Goal: Transaction & Acquisition: Purchase product/service

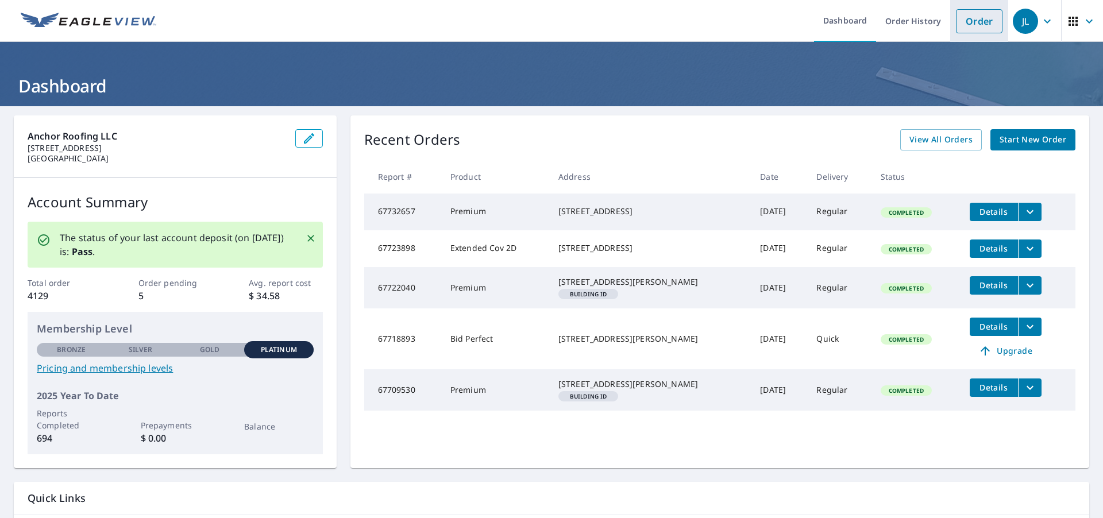
click at [997, 27] on link "Order" at bounding box center [979, 21] width 47 height 24
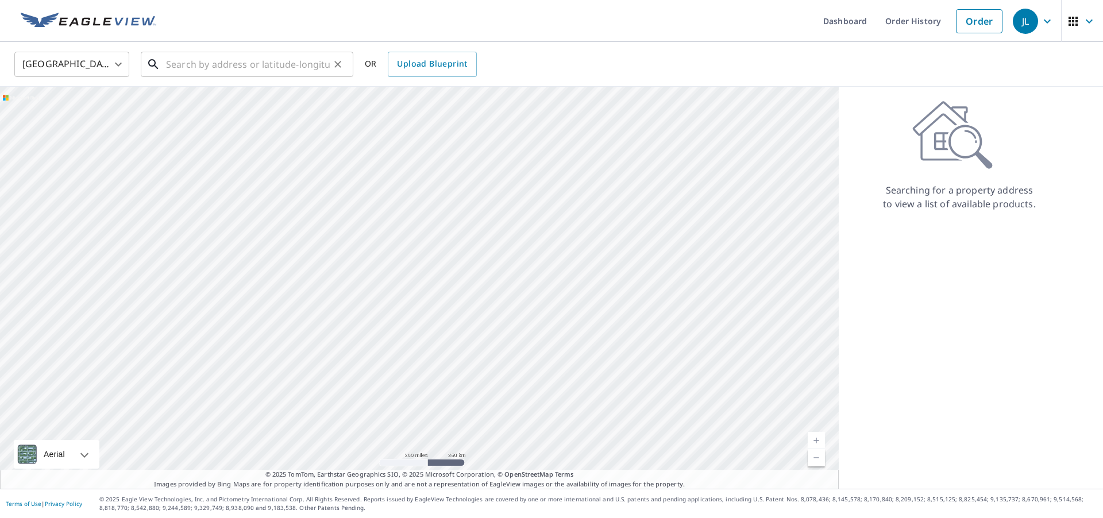
click at [287, 62] on input "text" at bounding box center [248, 64] width 164 height 32
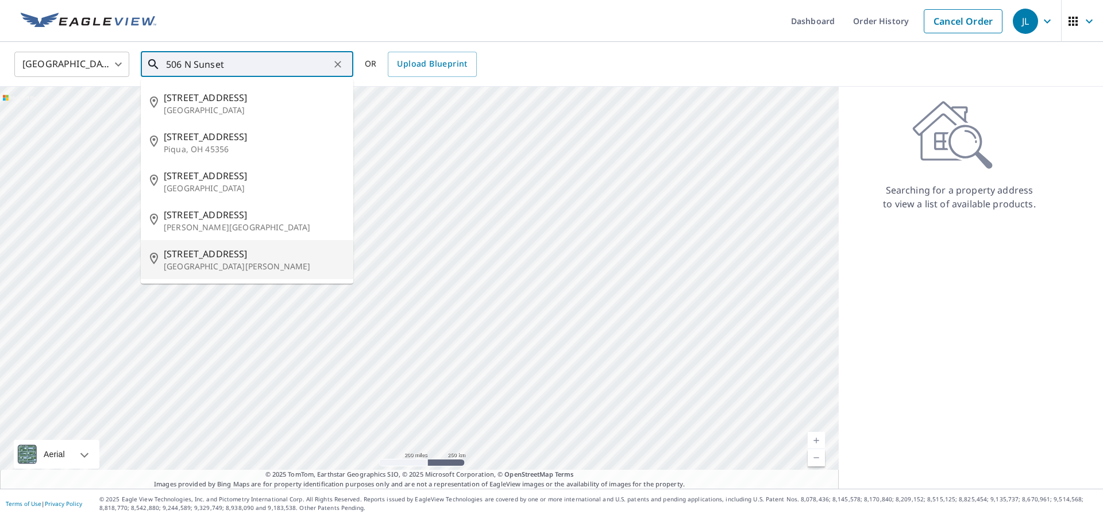
click at [260, 263] on p "[GEOGRAPHIC_DATA][PERSON_NAME]" at bounding box center [254, 266] width 180 height 11
type input "[STREET_ADDRESS][PERSON_NAME]"
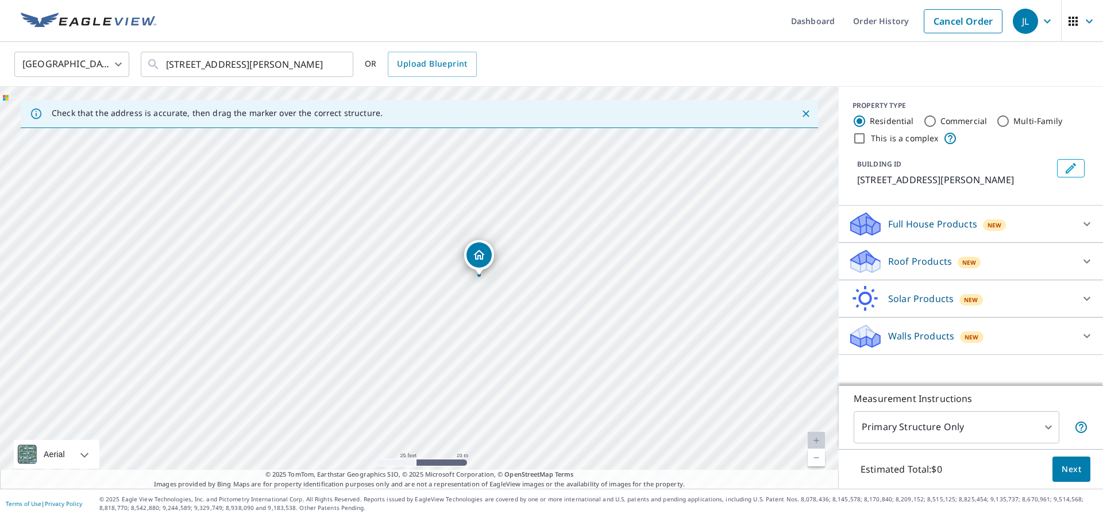
click at [957, 268] on div "Roof Products New" at bounding box center [960, 261] width 225 height 27
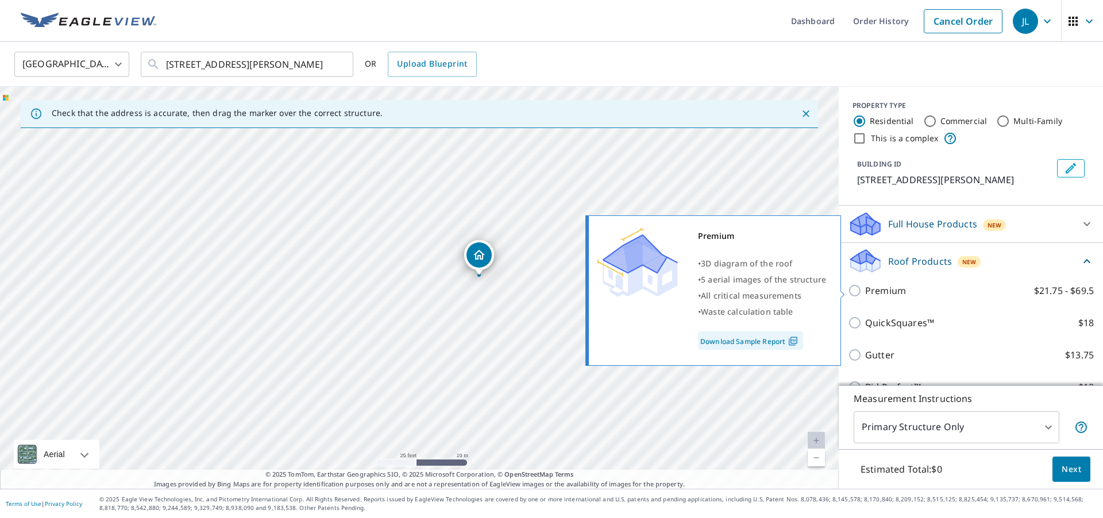
click at [863, 293] on input "Premium $21.75 - $69.5" at bounding box center [856, 291] width 17 height 14
checkbox input "true"
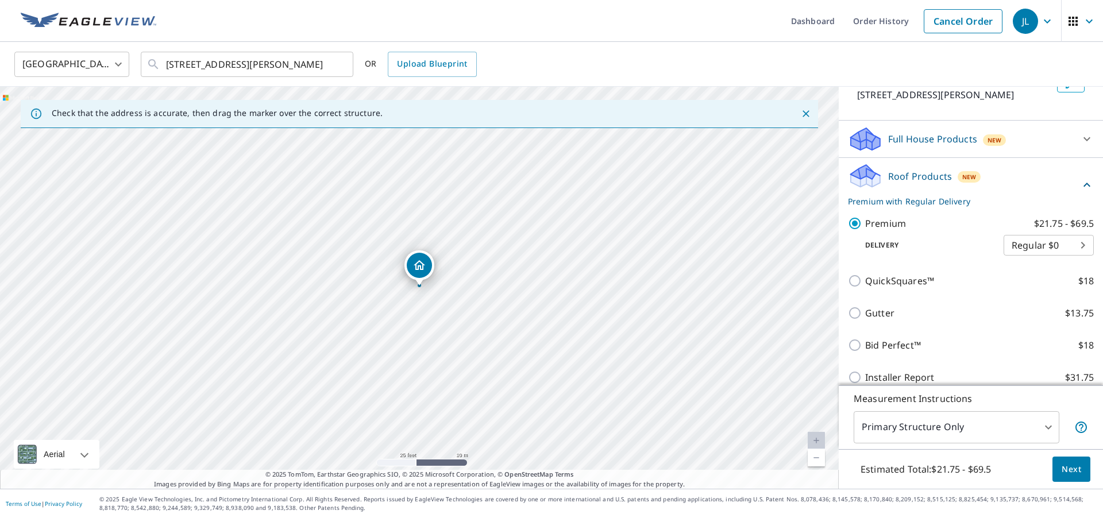
scroll to position [90, 0]
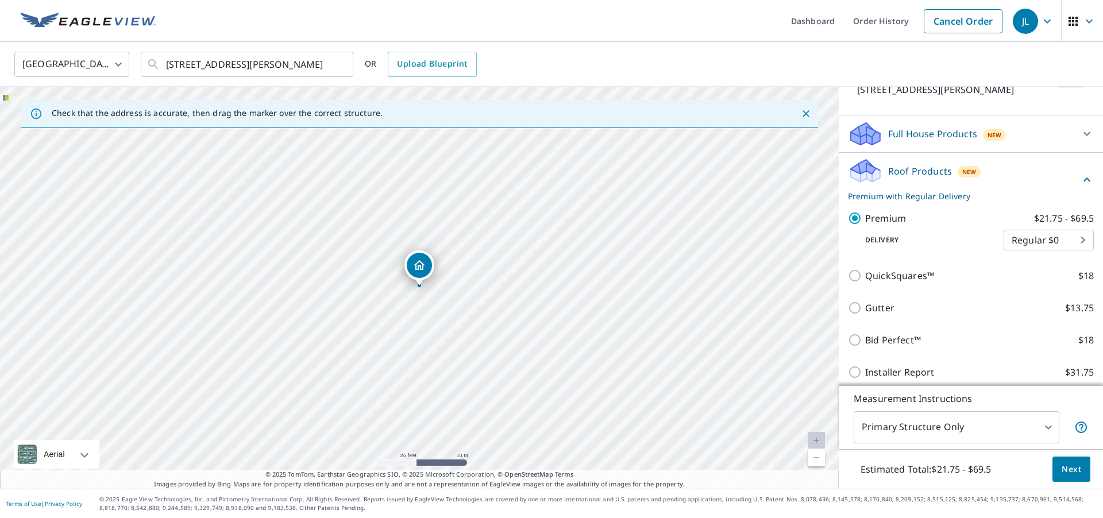
click at [979, 420] on body "JL JL Dashboard Order History Cancel Order JL [GEOGRAPHIC_DATA] US ​ [STREET_AD…" at bounding box center [551, 259] width 1103 height 518
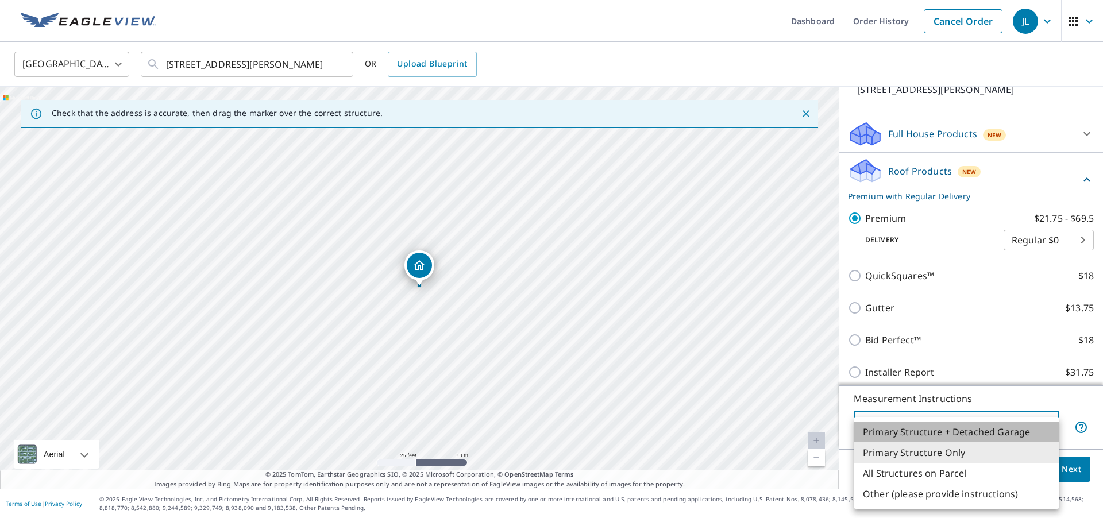
click at [951, 431] on li "Primary Structure + Detached Garage" at bounding box center [956, 431] width 206 height 21
type input "1"
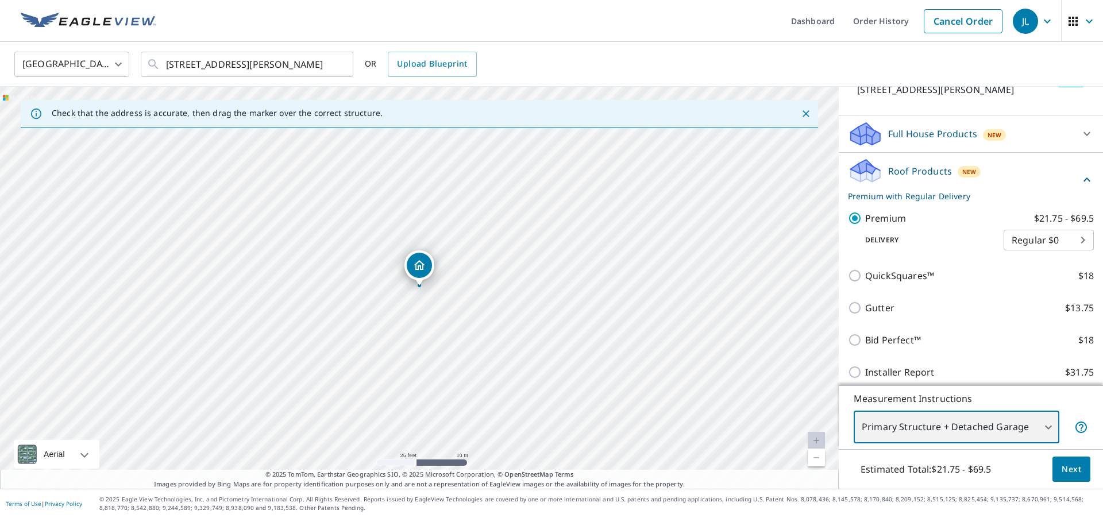
scroll to position [0, 0]
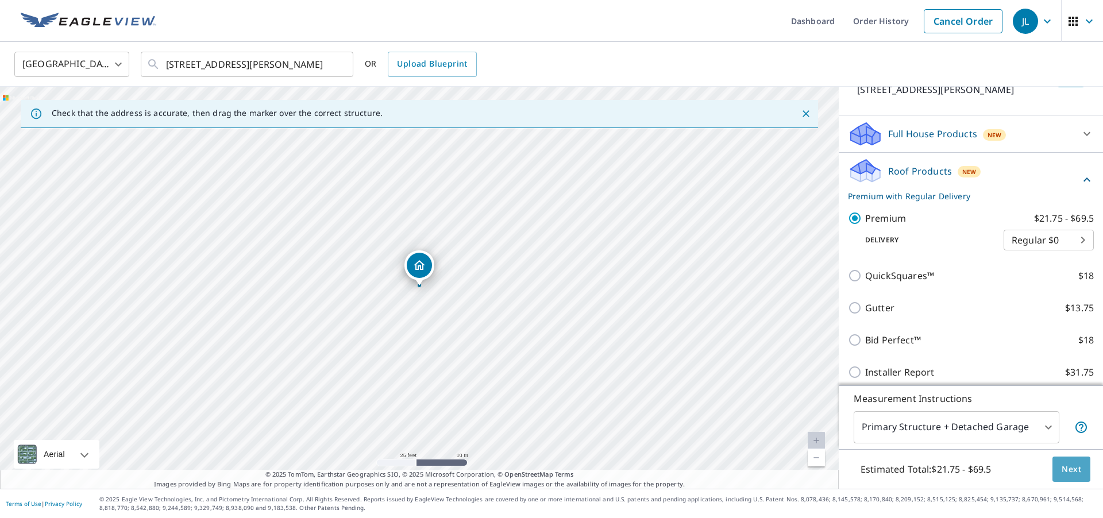
click at [1077, 470] on span "Next" at bounding box center [1071, 469] width 20 height 14
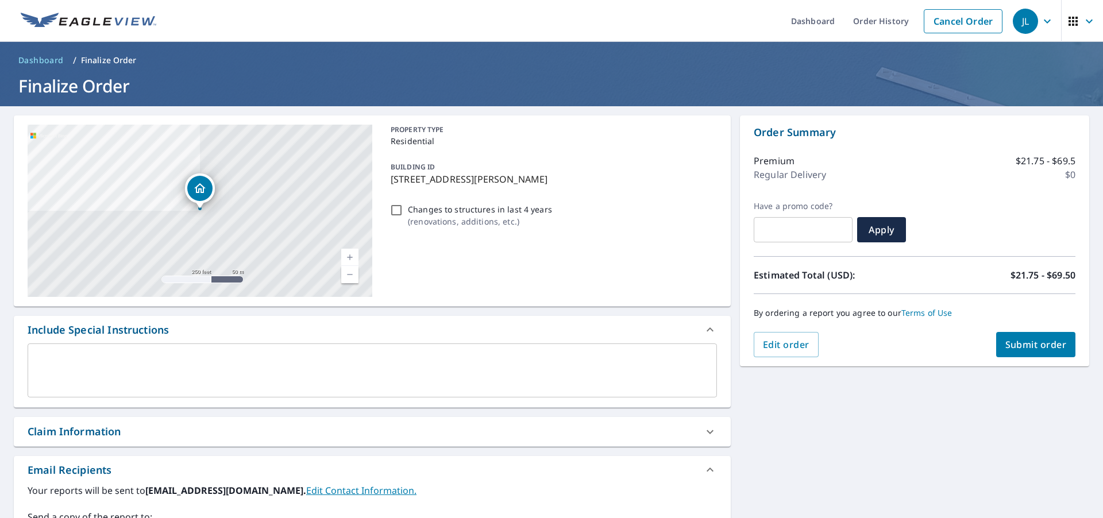
click at [118, 362] on textarea at bounding box center [372, 370] width 673 height 33
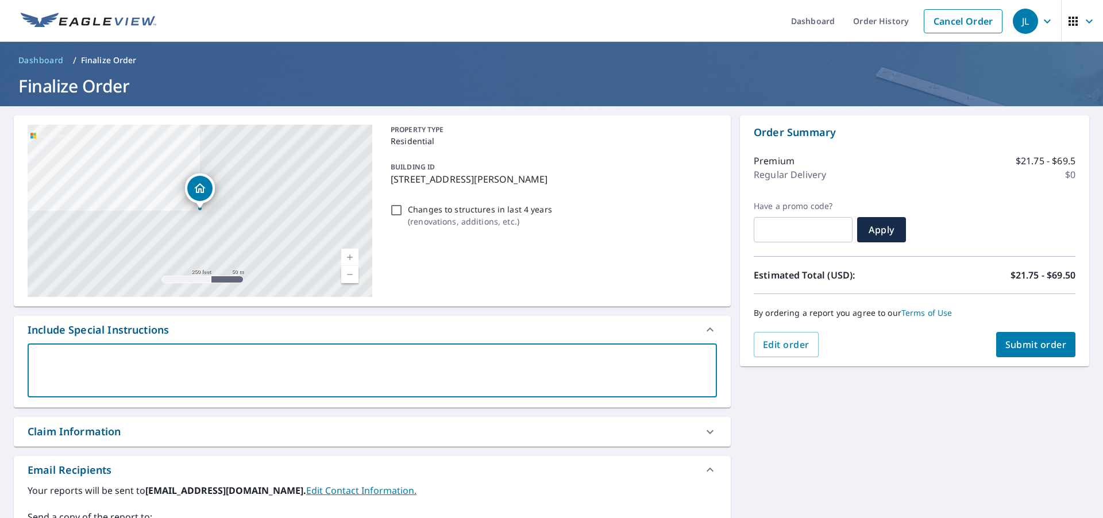
type textarea "5"
type textarea "x"
checkbox input "true"
type textarea "50"
type textarea "x"
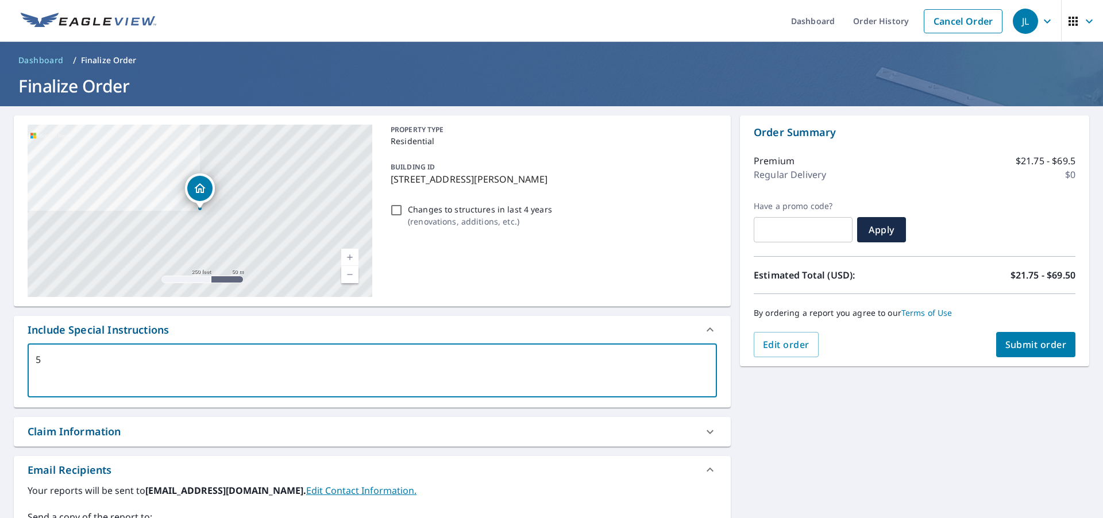
checkbox input "true"
type textarea "506"
type textarea "x"
checkbox input "true"
type textarea "506"
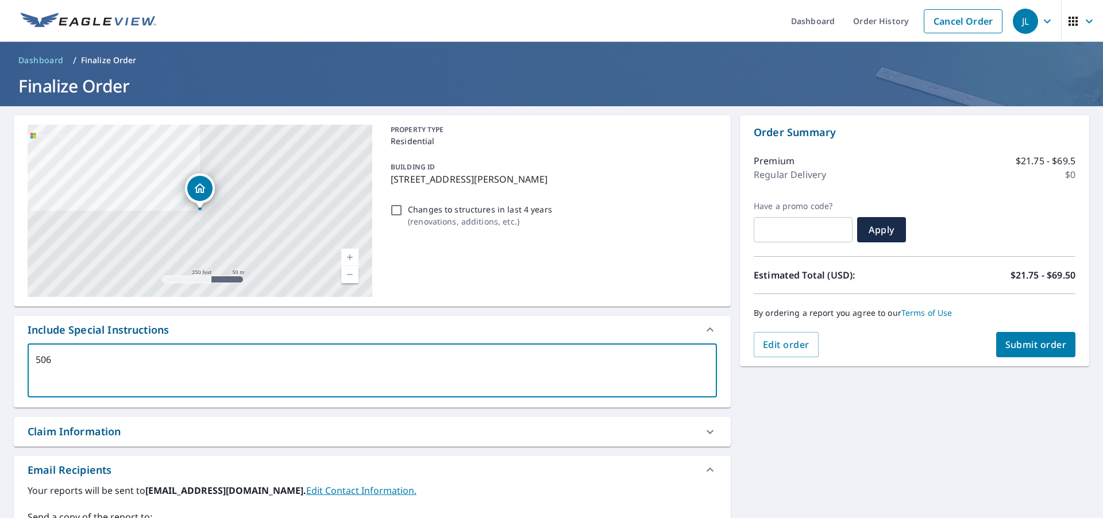
type textarea "x"
checkbox input "true"
type textarea "506 a"
type textarea "x"
checkbox input "true"
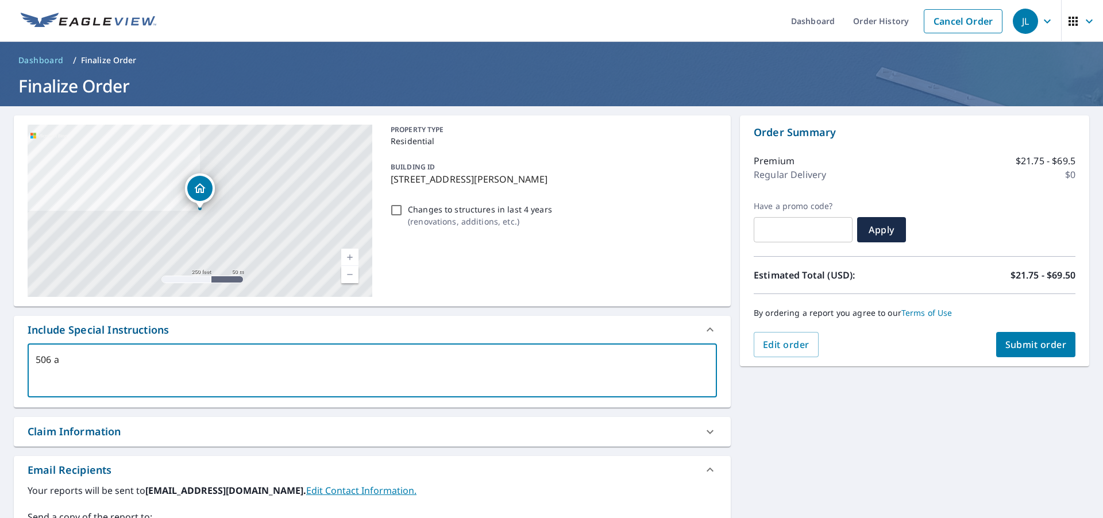
type textarea "506 an"
type textarea "x"
checkbox input "true"
type textarea "506 and"
type textarea "x"
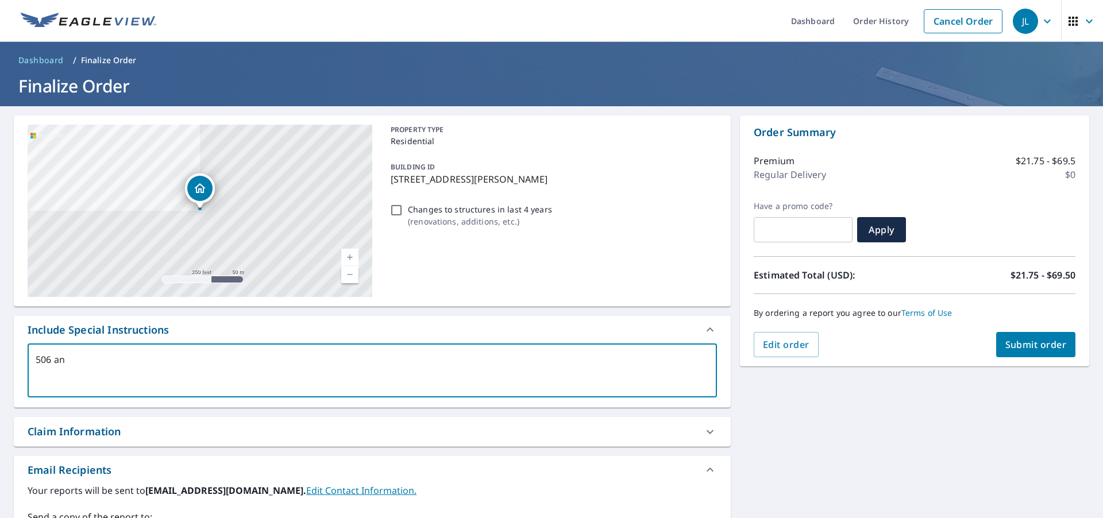
checkbox input "true"
type textarea "506 and"
type textarea "x"
checkbox input "true"
type textarea "506 and 5"
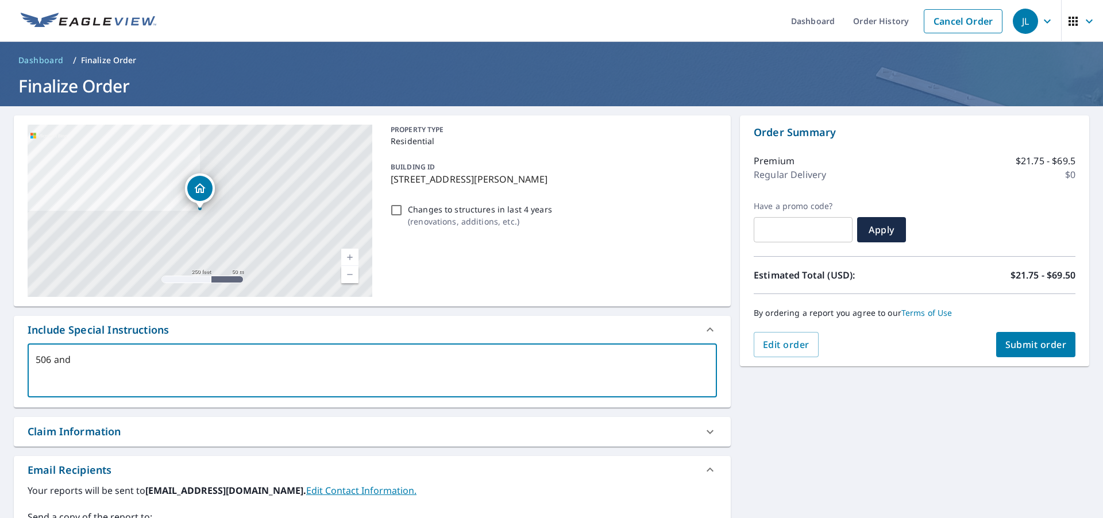
type textarea "x"
checkbox input "true"
type textarea "506 and 50"
type textarea "x"
checkbox input "true"
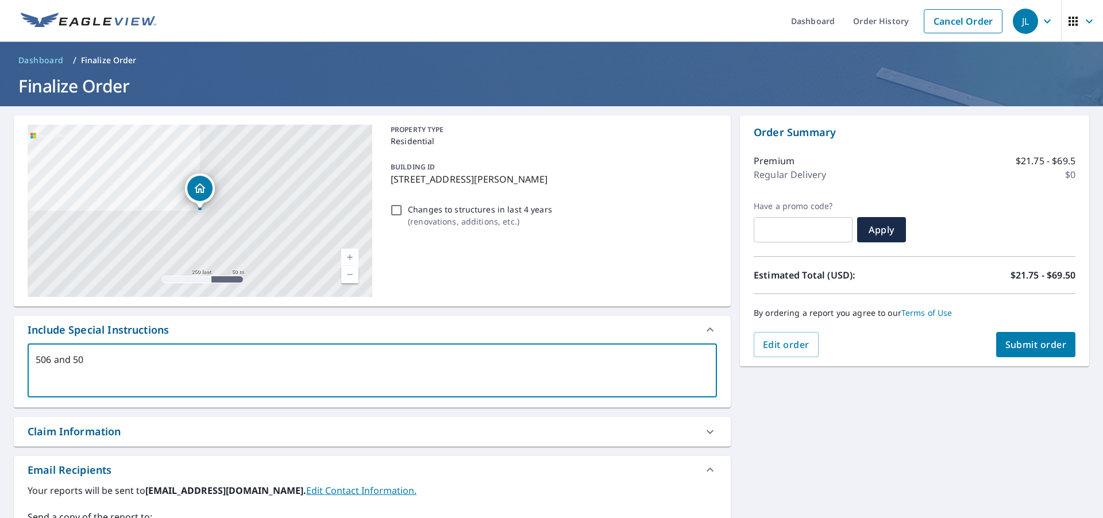
type textarea "506 and 508"
type textarea "x"
checkbox input "true"
type textarea "506 and 508"
type textarea "x"
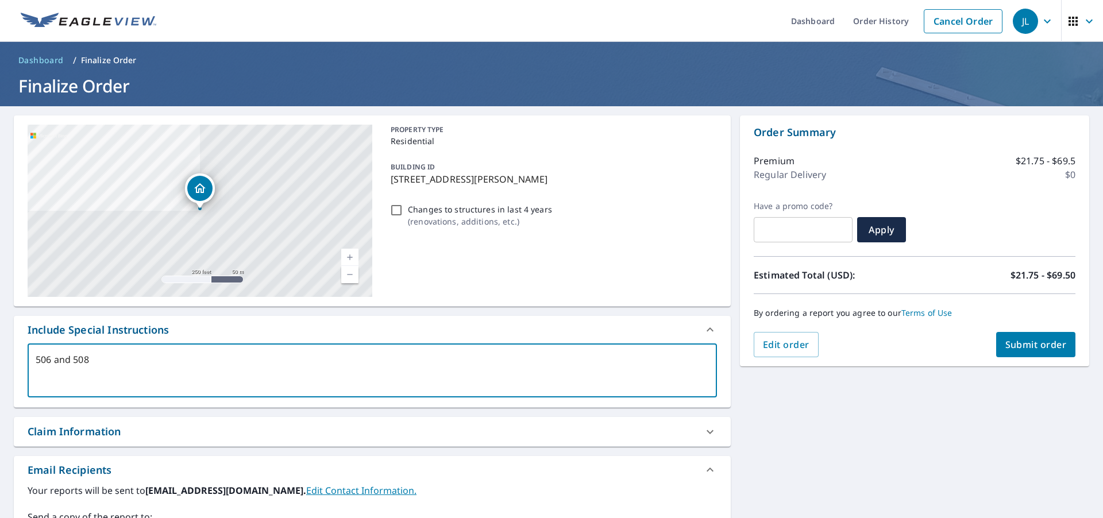
checkbox input "true"
type textarea "506 and 508 N"
type textarea "x"
checkbox input "true"
type textarea "506 and 508 N"
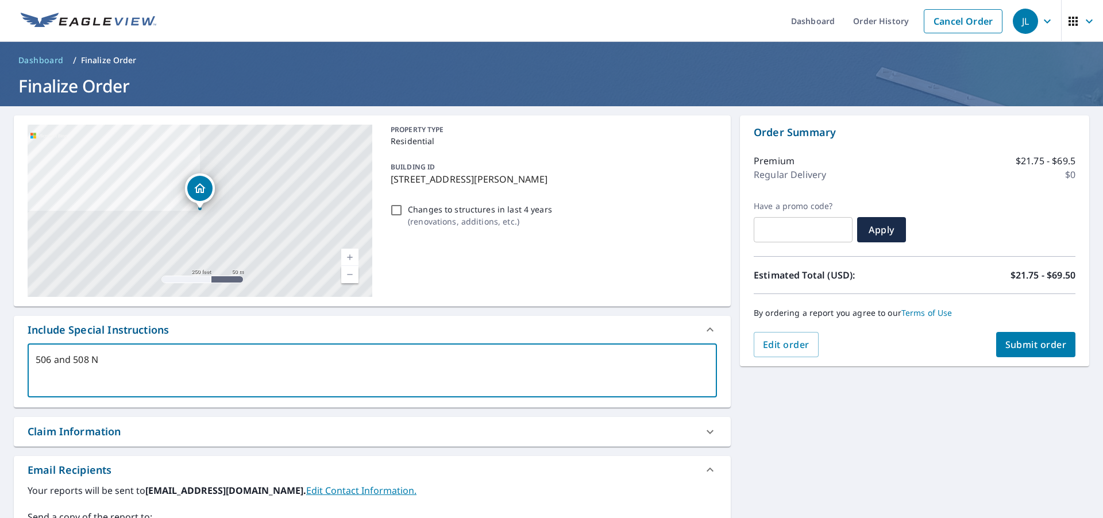
type textarea "x"
checkbox input "true"
type textarea "506 and 508 N s"
type textarea "x"
checkbox input "true"
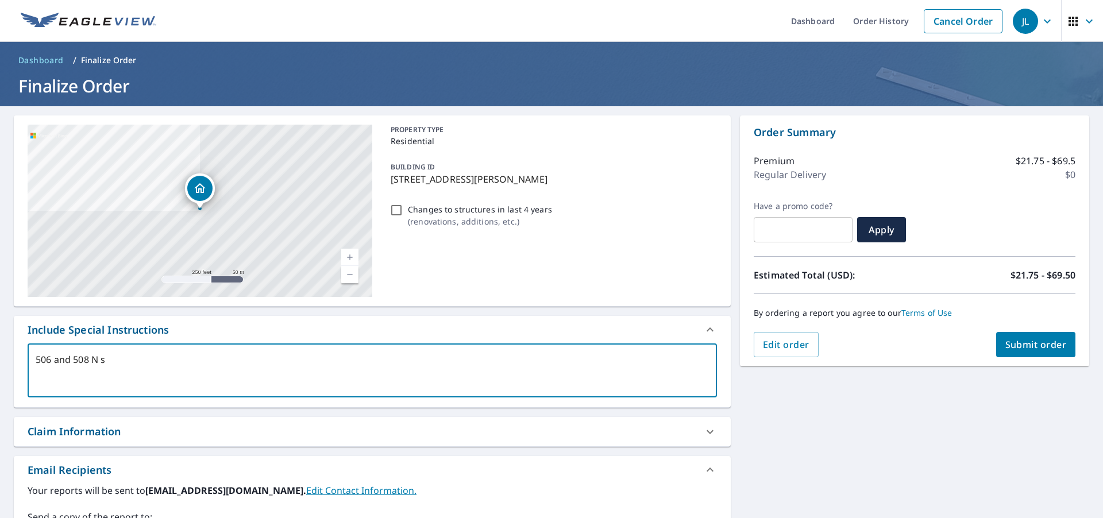
type textarea "506 and 508 N su"
type textarea "x"
checkbox input "true"
type textarea "506 and 508 N sus"
type textarea "x"
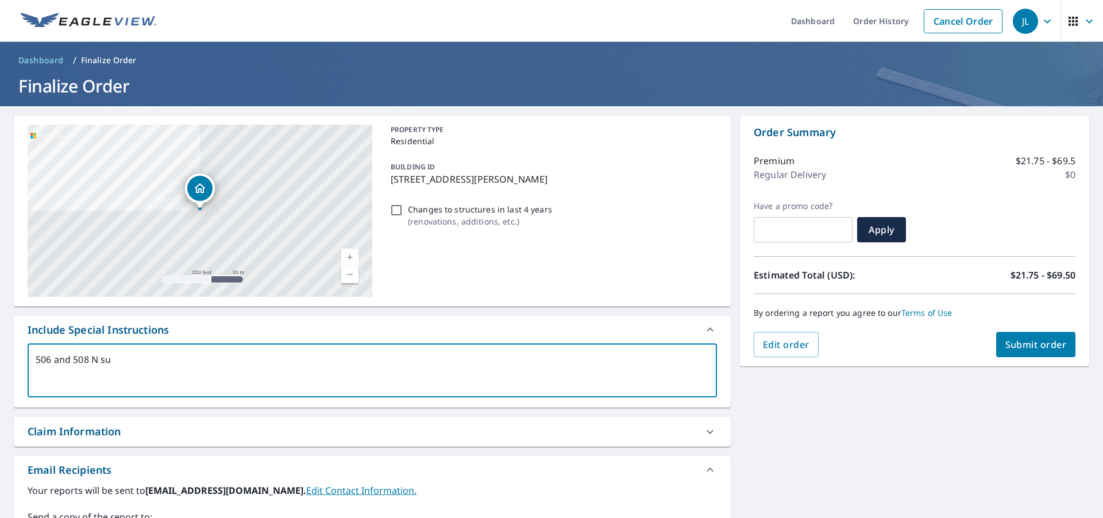
checkbox input "true"
type textarea "506 and 508 N susn"
type textarea "x"
checkbox input "true"
type textarea "506 and 508 N susne"
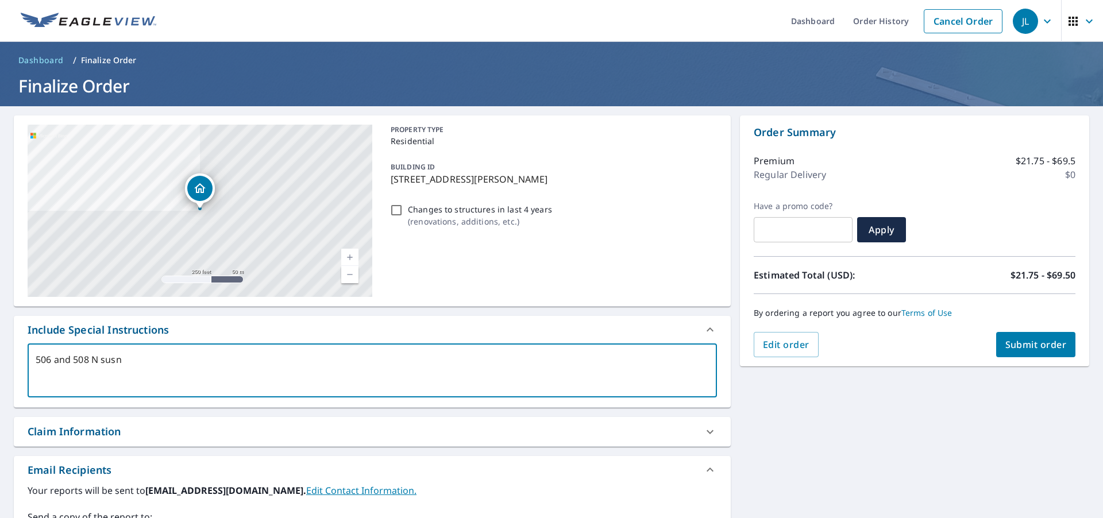
type textarea "x"
checkbox input "true"
type textarea "506 and 508 N susnet"
type textarea "x"
checkbox input "true"
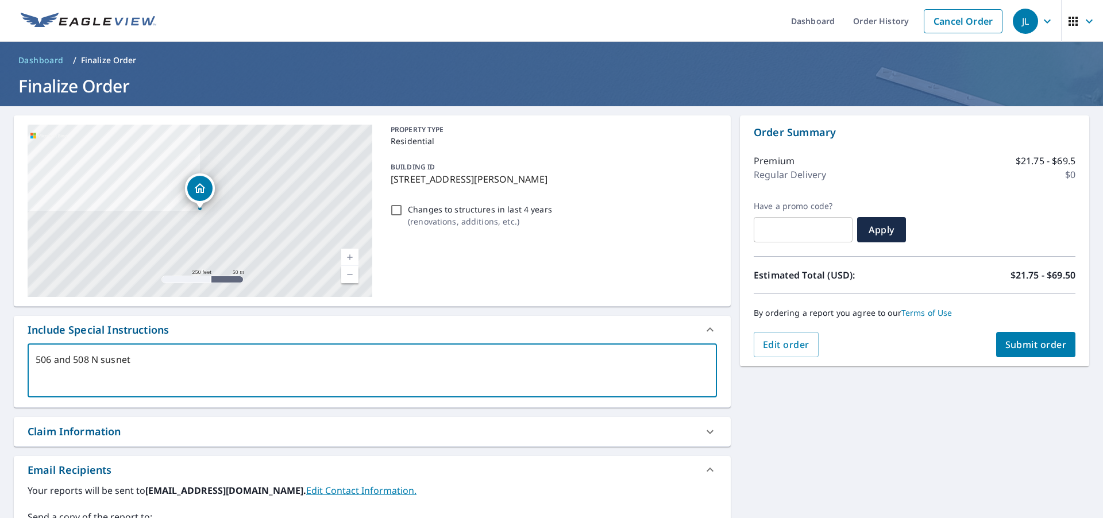
type textarea "506 and 508 N sunset"
type textarea "x"
checkbox input "true"
type textarea "506 and 508 N sunset"
type textarea "x"
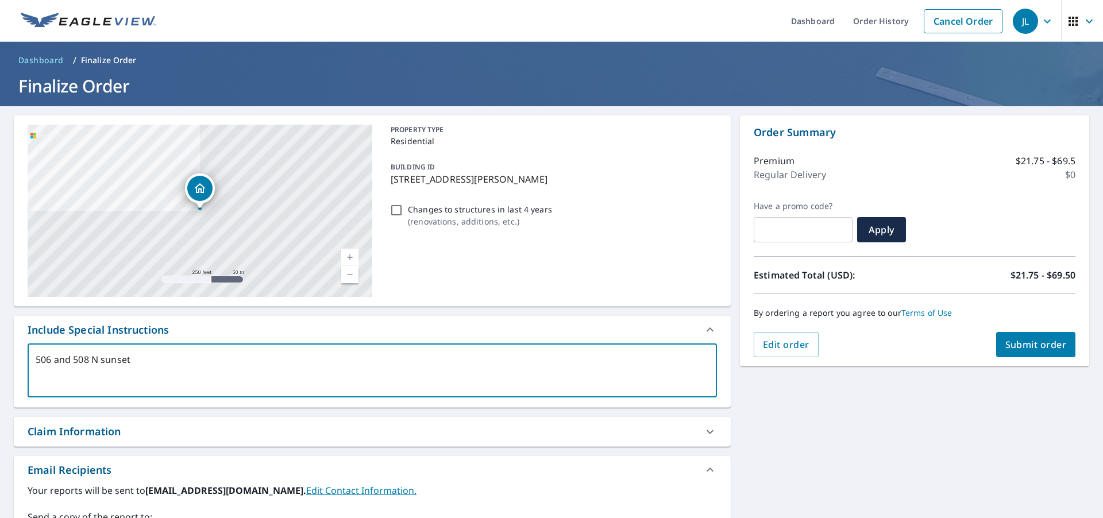
checkbox input "true"
type textarea "506 and 508 N sunset."
type textarea "x"
checkbox input "true"
type textarea "506 and 508 N sunset."
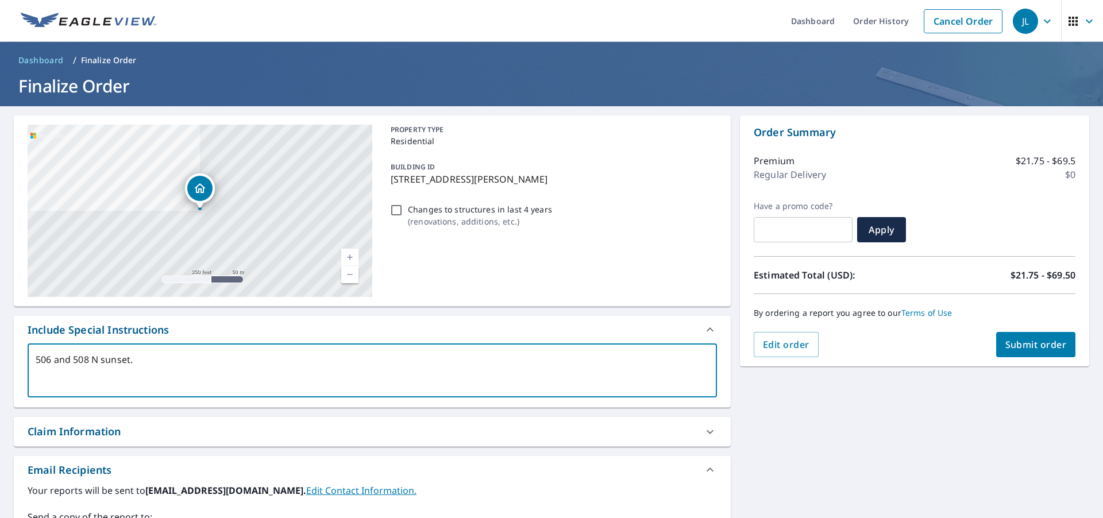
type textarea "x"
checkbox input "true"
type textarea "506 and 508 N sunset."
type textarea "x"
checkbox input "true"
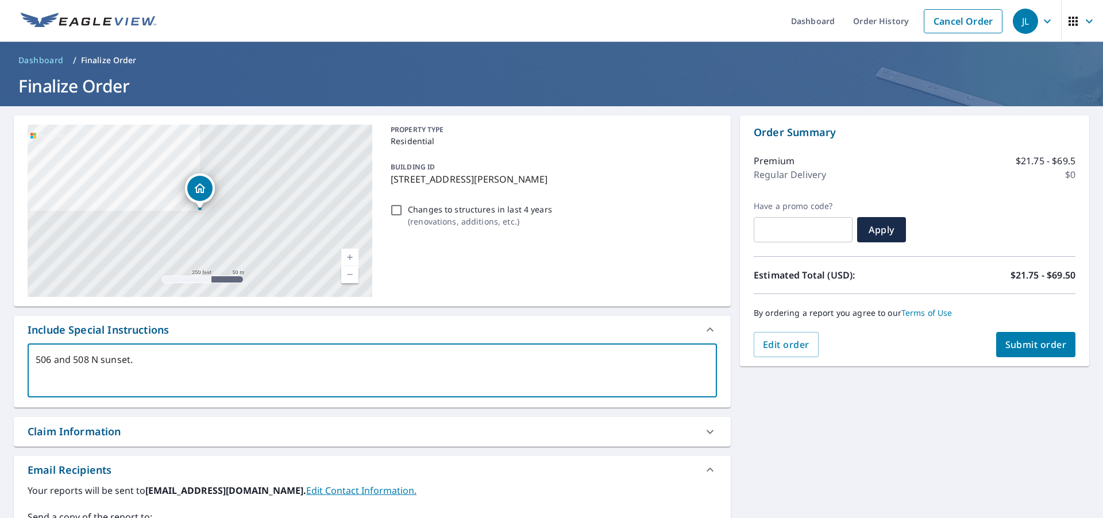
type textarea "506 and 508 N sunset"
type textarea "x"
checkbox input "true"
type textarea "506 and 508 N sunset"
type textarea "x"
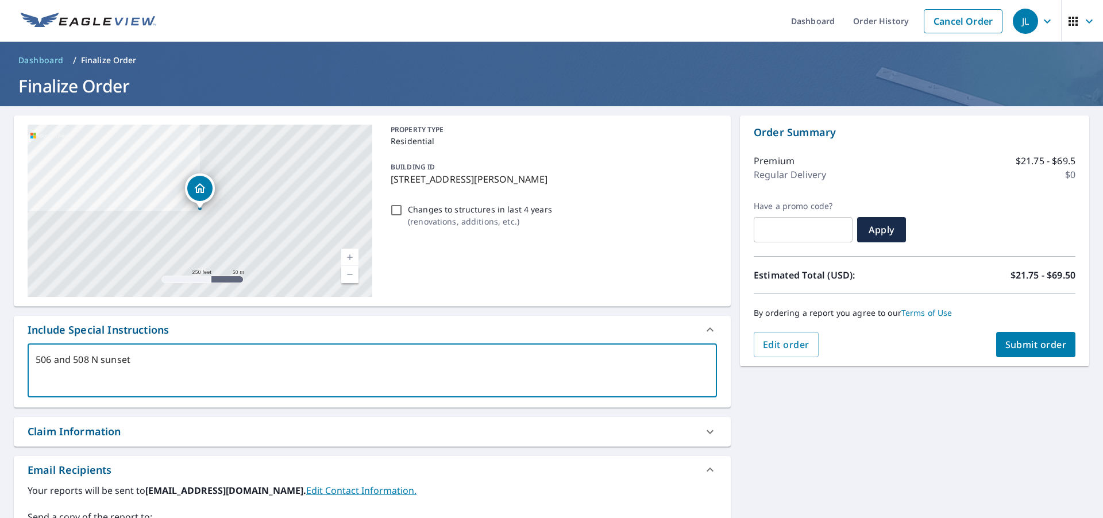
checkbox input "true"
type textarea "506 and 508 N sunset p"
type textarea "x"
checkbox input "true"
type textarea "506 and 508 N sunset pl"
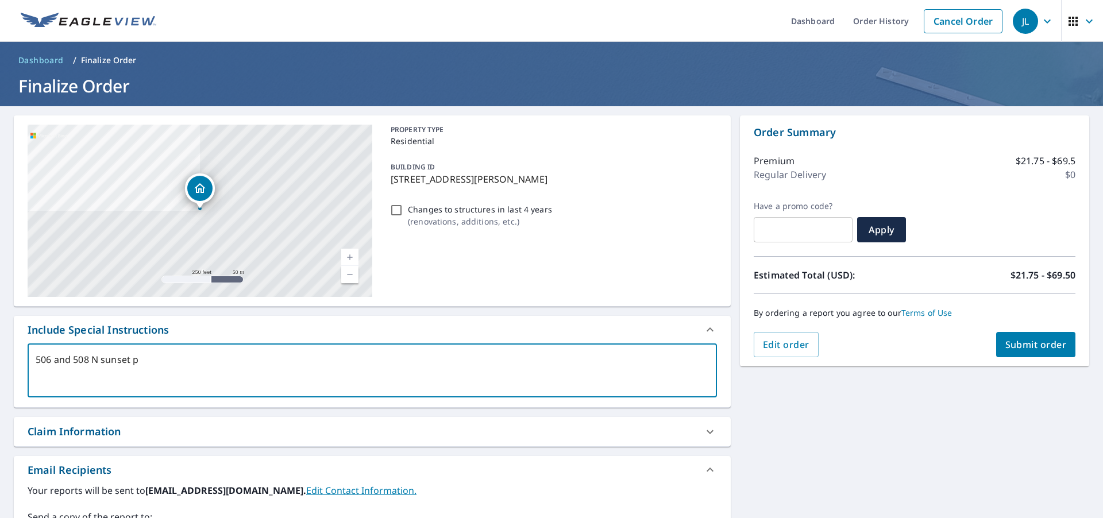
type textarea "x"
checkbox input "true"
type textarea "506 and 508 N sunset ple"
type textarea "x"
checkbox input "true"
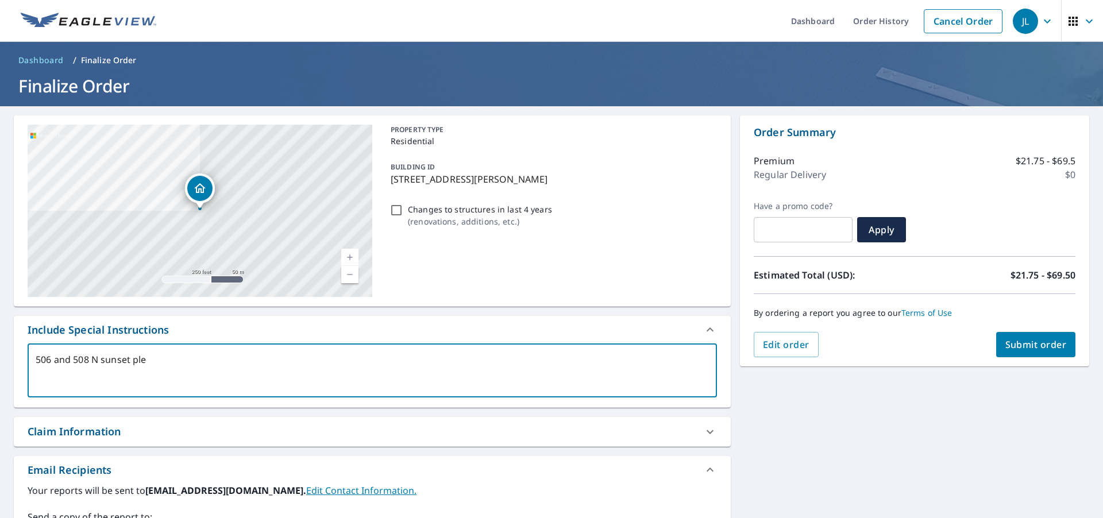
type textarea "506 and 508 N sunset plea"
type textarea "x"
checkbox input "true"
type textarea "506 and 508 N sunset plead"
type textarea "x"
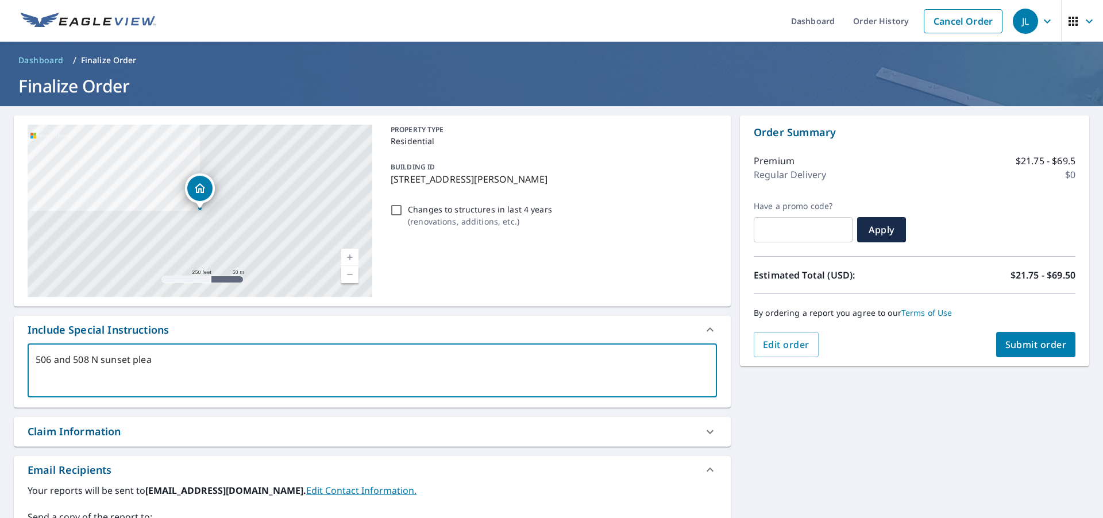
checkbox input "true"
type textarea "506 and 508 N sunset pleads"
type textarea "x"
checkbox input "true"
type textarea "506 and 508 N sunset plead"
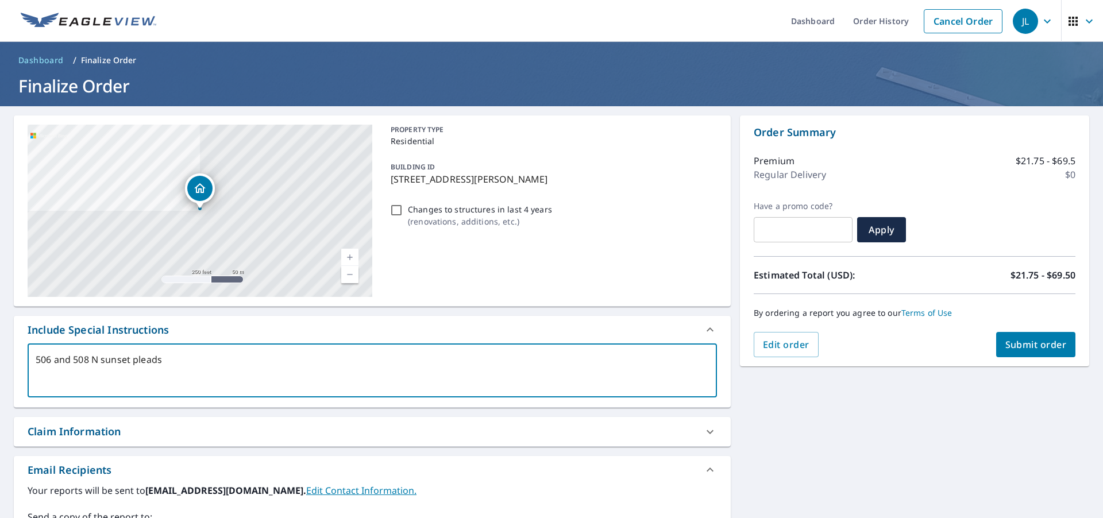
type textarea "x"
checkbox input "true"
type textarea "506 and 508 N sunset plea"
type textarea "x"
checkbox input "true"
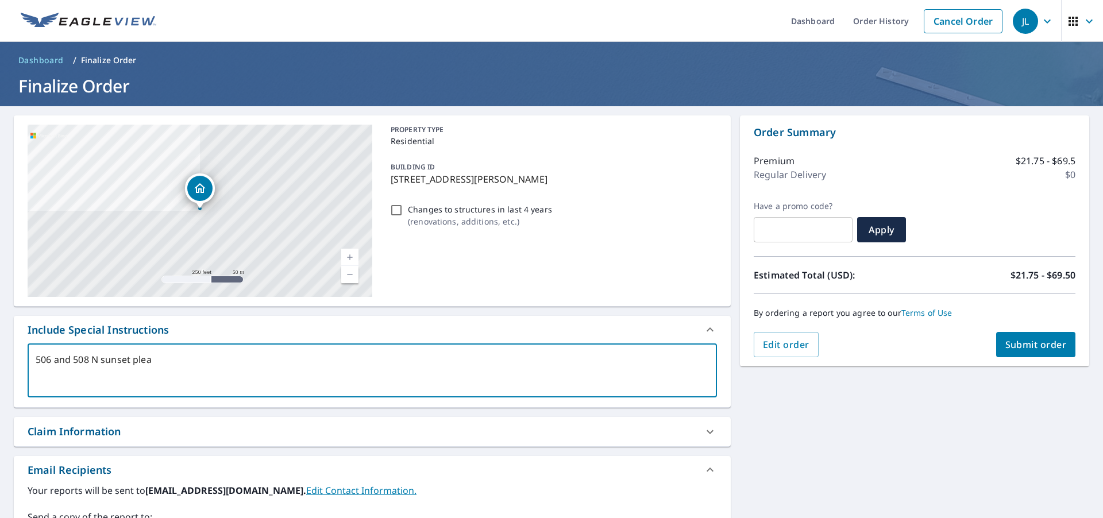
type textarea "506 and 508 N sunset pleas"
type textarea "x"
checkbox input "true"
type textarea "506 and 508 N sunset please"
type textarea "x"
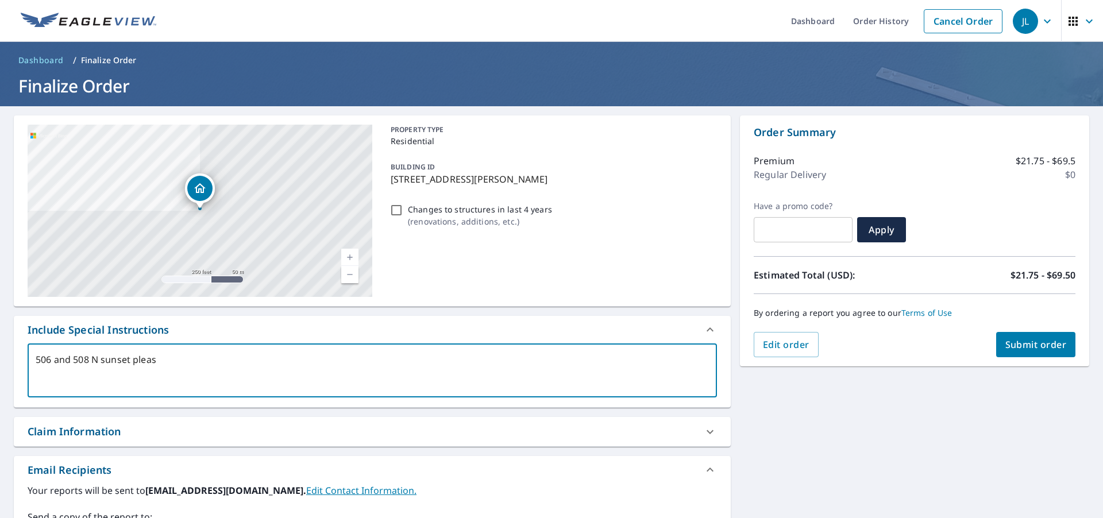
checkbox input "true"
type textarea "506 and 508 N sunset please"
type textarea "x"
checkbox input "true"
type textarea "506 and 508 N sunset please m"
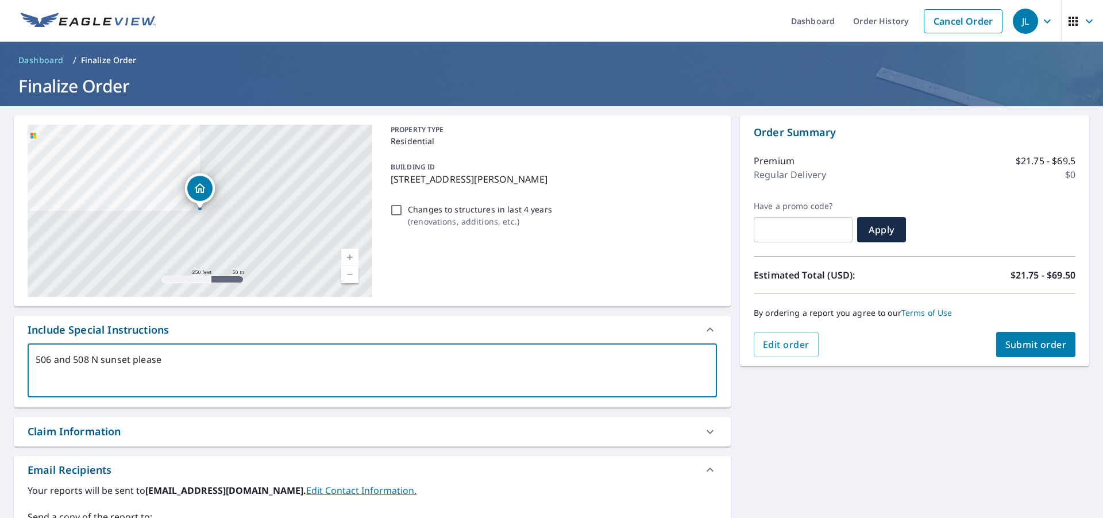
type textarea "x"
checkbox input "true"
type textarea "506 and 508 N sunset please me"
type textarea "x"
checkbox input "true"
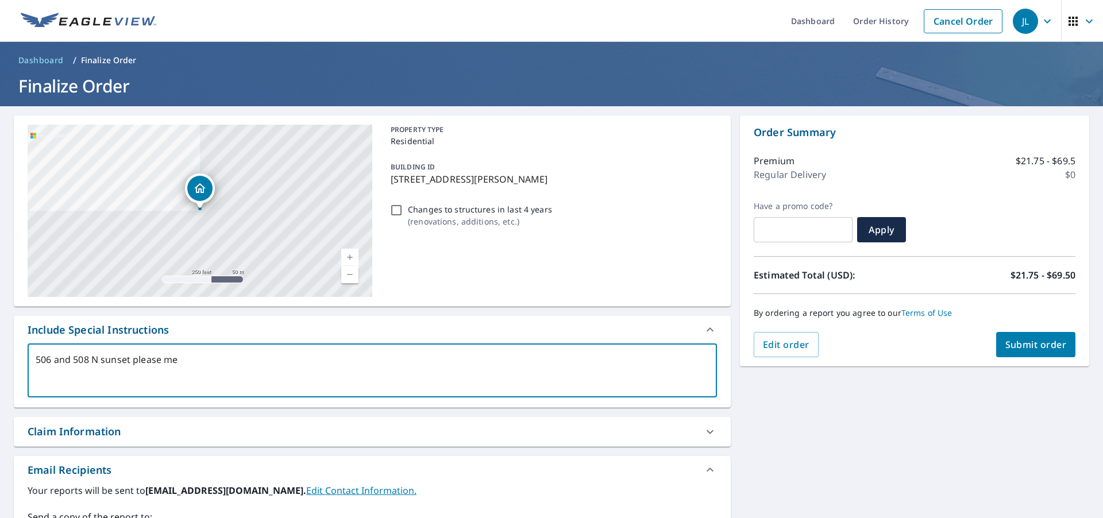
type textarea "506 and 508 N sunset please mea"
type textarea "x"
checkbox input "true"
type textarea "506 and 508 N sunset please meas"
type textarea "x"
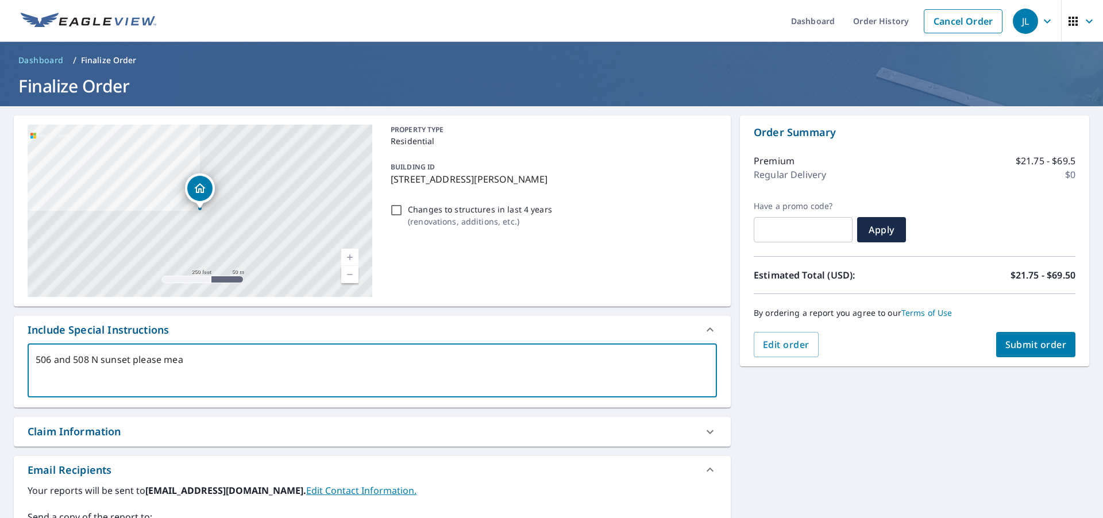
checkbox input "true"
type textarea "506 and 508 N sunset please measu"
type textarea "x"
checkbox input "true"
type textarea "506 and 508 N sunset please measur"
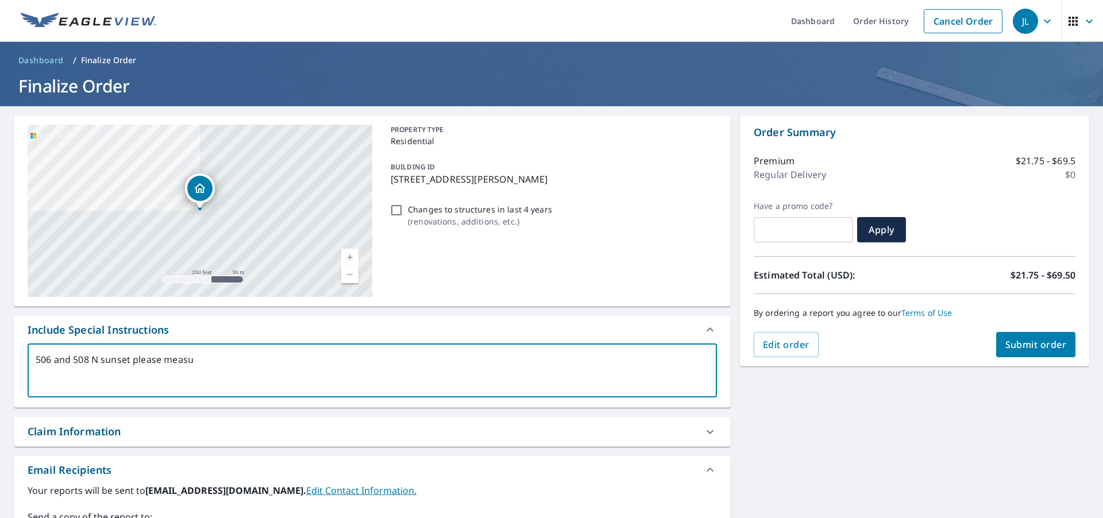
type textarea "x"
checkbox input "true"
type textarea "506 and 508 N sunset please measure"
type textarea "x"
checkbox input "true"
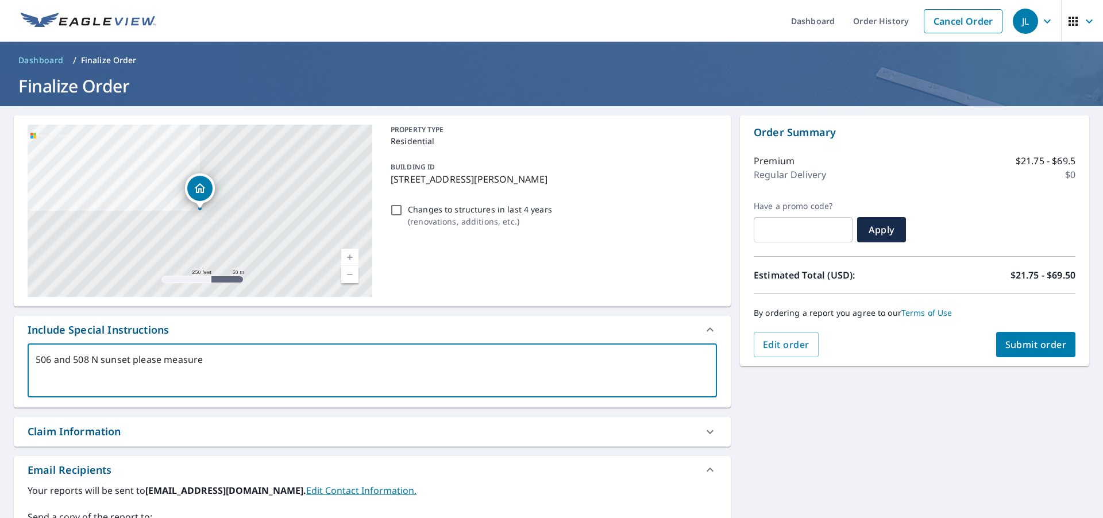
type textarea "506 and 508 N sunset please measure"
type textarea "x"
checkbox input "true"
type textarea "506 and 508 N sunset please measure a"
type textarea "x"
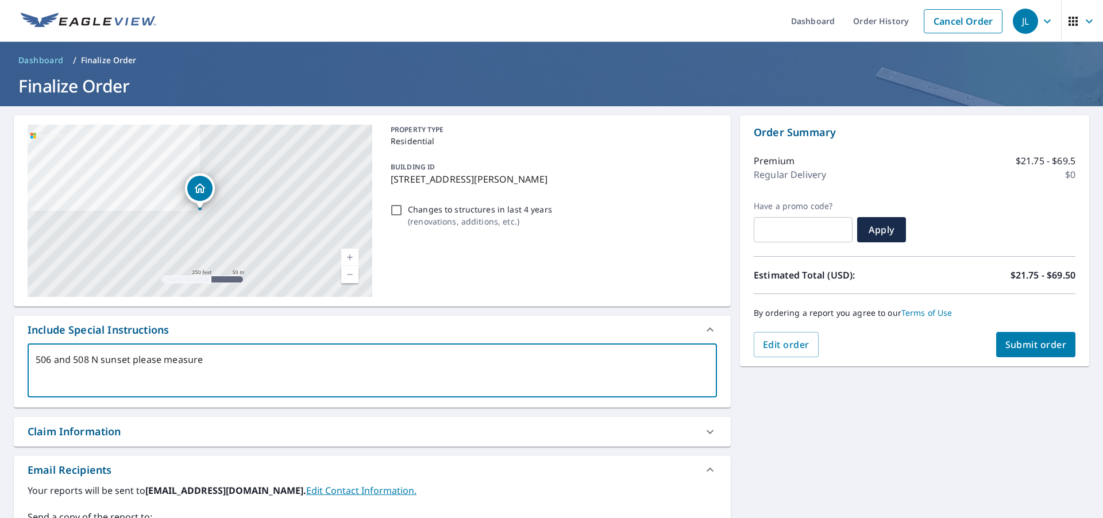
checkbox input "true"
type textarea "506 and 508 N sunset please measure as"
type textarea "x"
checkbox input "true"
type textarea "506 and 508 N sunset please measure as"
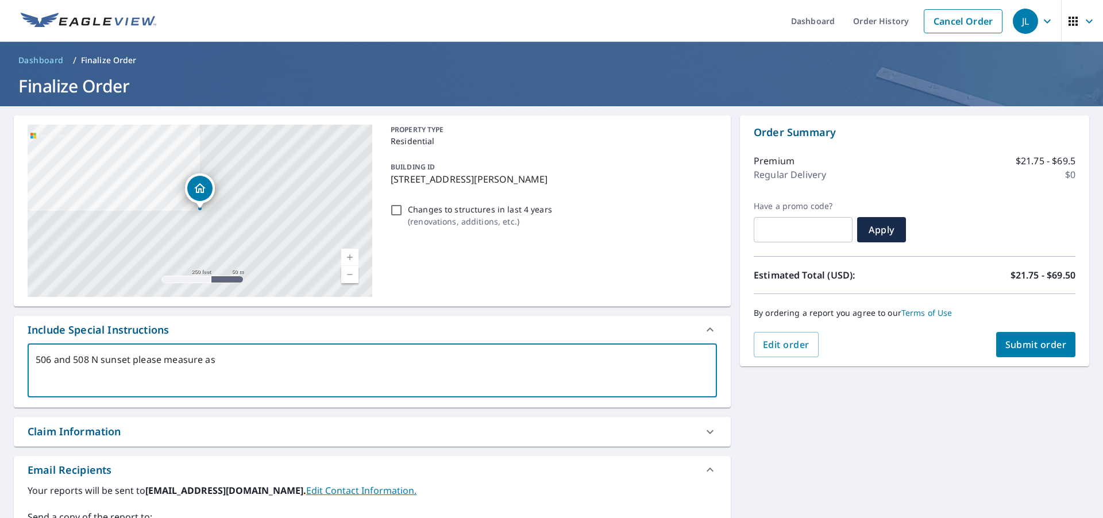
type textarea "x"
checkbox input "true"
type textarea "506 and 508 N sunset please measure as m"
type textarea "x"
checkbox input "true"
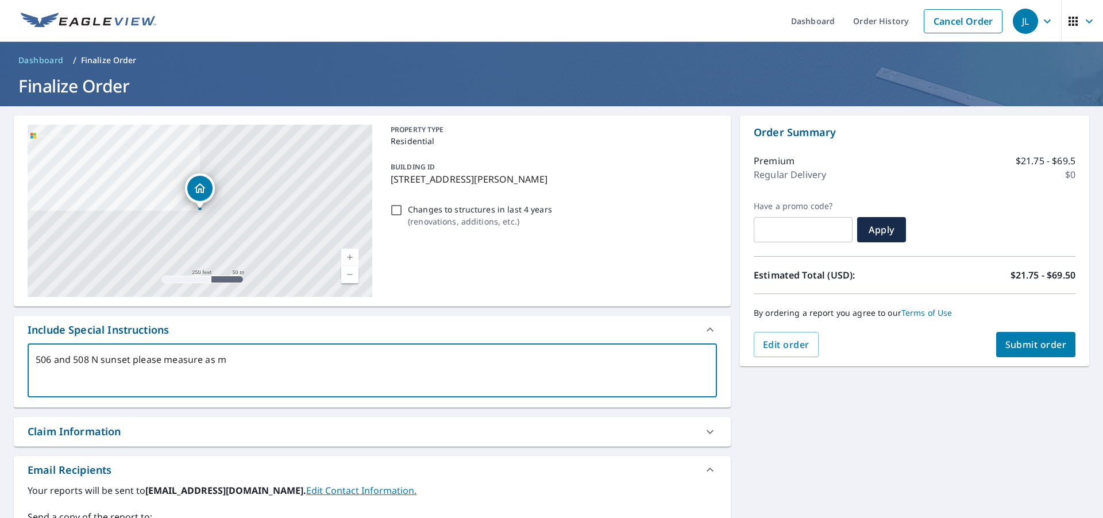
type textarea "506 and 508 N sunset please measure as ma"
type textarea "x"
checkbox input "true"
type textarea "506 and 508 N sunset please measure as mai"
type textarea "x"
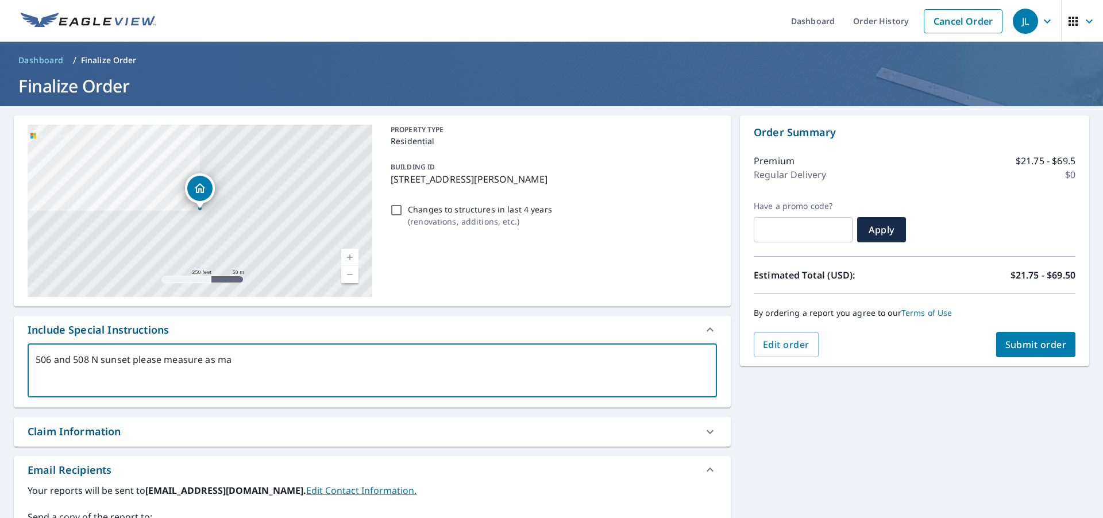
checkbox input "true"
type textarea "506 and 508 N sunset please measure as main"
type textarea "x"
checkbox input "true"
type textarea "506 and 508 N sunset please measure as main"
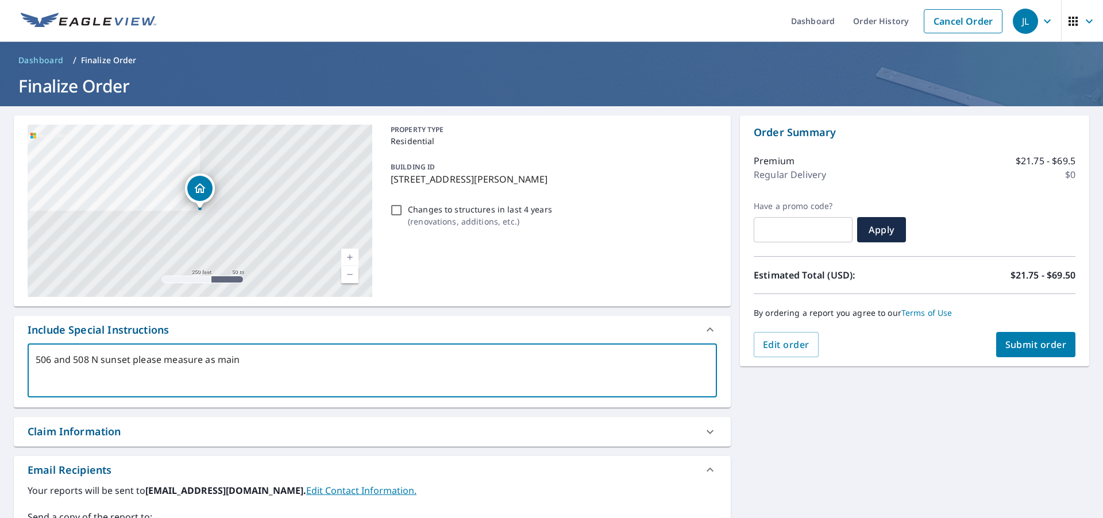
type textarea "x"
checkbox input "true"
type textarea "506 and 508 N sunset please measure as main h"
type textarea "x"
checkbox input "true"
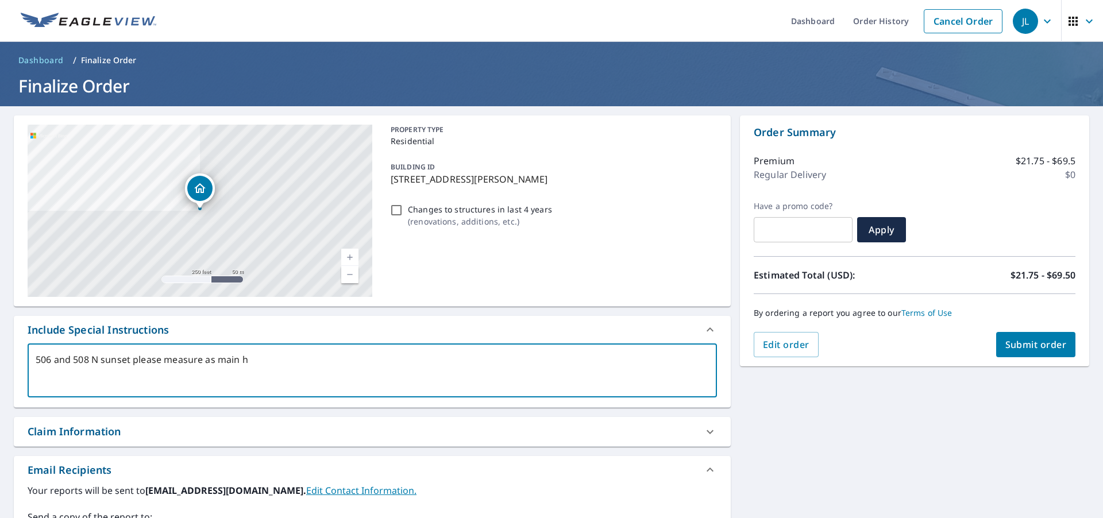
type textarea "506 and 508 N sunset please measure as main ho"
type textarea "x"
checkbox input "true"
type textarea "506 and 508 N sunset please measure as main hou"
type textarea "x"
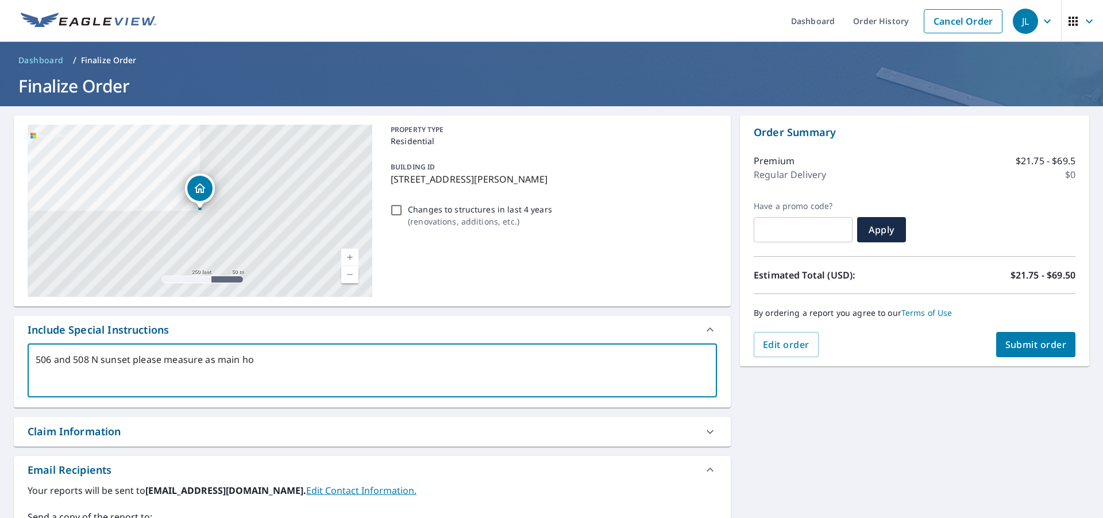
checkbox input "true"
type textarea "506 and 508 N sunset please measure as main hous"
type textarea "x"
checkbox input "true"
type textarea "506 and 508 N sunset please measure as main house"
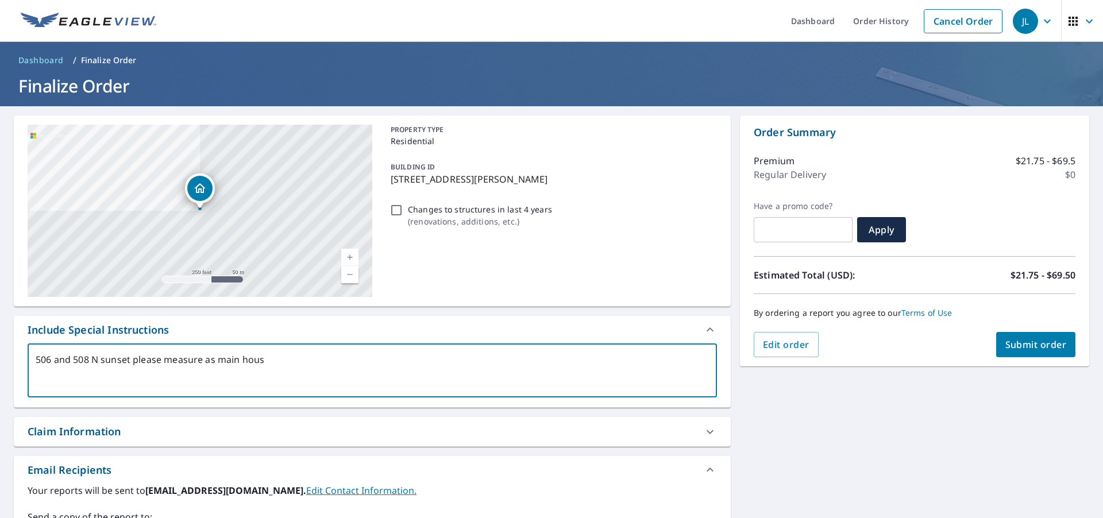
type textarea "x"
checkbox input "true"
type textarea "506 and 508 N sunset please measure as main house"
type textarea "x"
checkbox input "true"
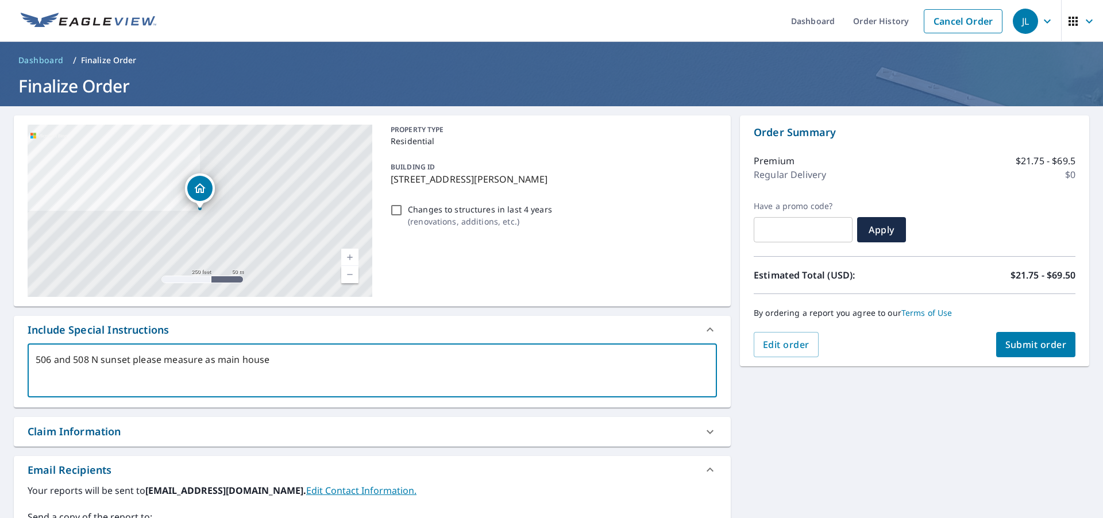
type textarea "506 and 508 N sunset please measure as main house a"
type textarea "x"
checkbox input "true"
type textarea "506 and 508 N sunset please measure as main house an"
type textarea "x"
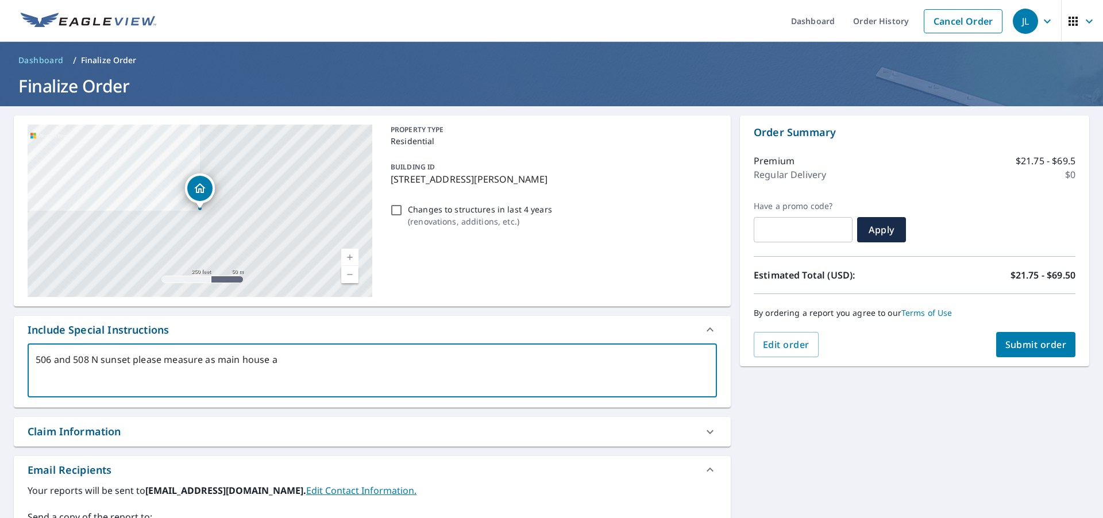
checkbox input "true"
type textarea "506 and 508 N sunset please measure as main house and"
type textarea "x"
checkbox input "true"
type textarea "506 and 508 N sunset please measure as main house and"
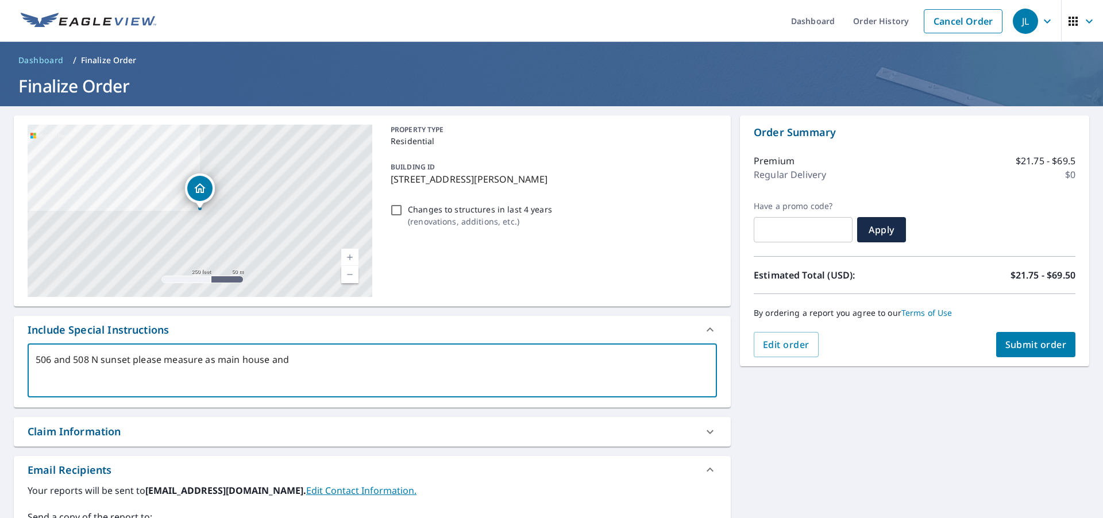
type textarea "x"
checkbox input "true"
type textarea "506 and 508 N sunset please measure as main house and d"
type textarea "x"
checkbox input "true"
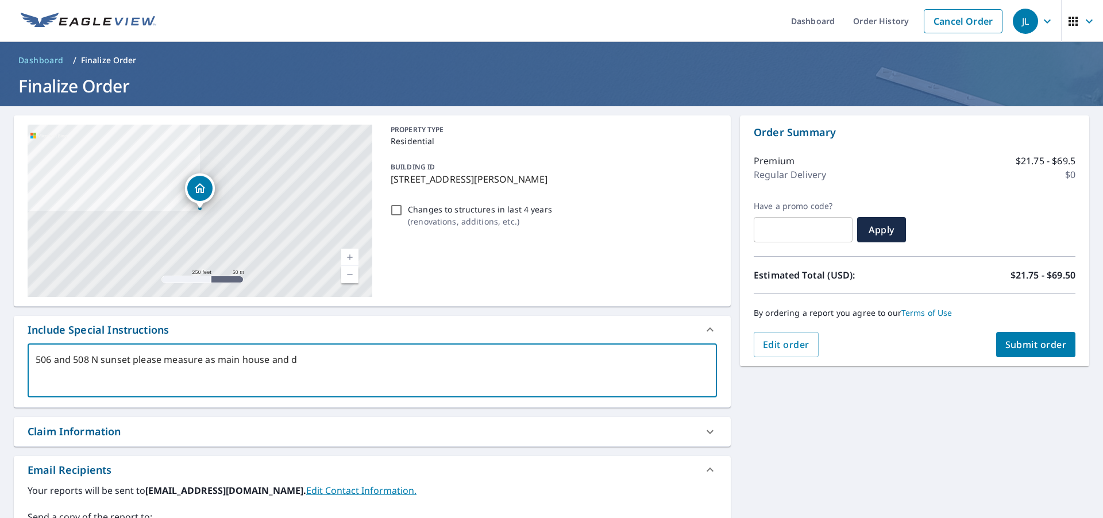
type textarea "506 and 508 N sunset please measure as main house and de"
type textarea "x"
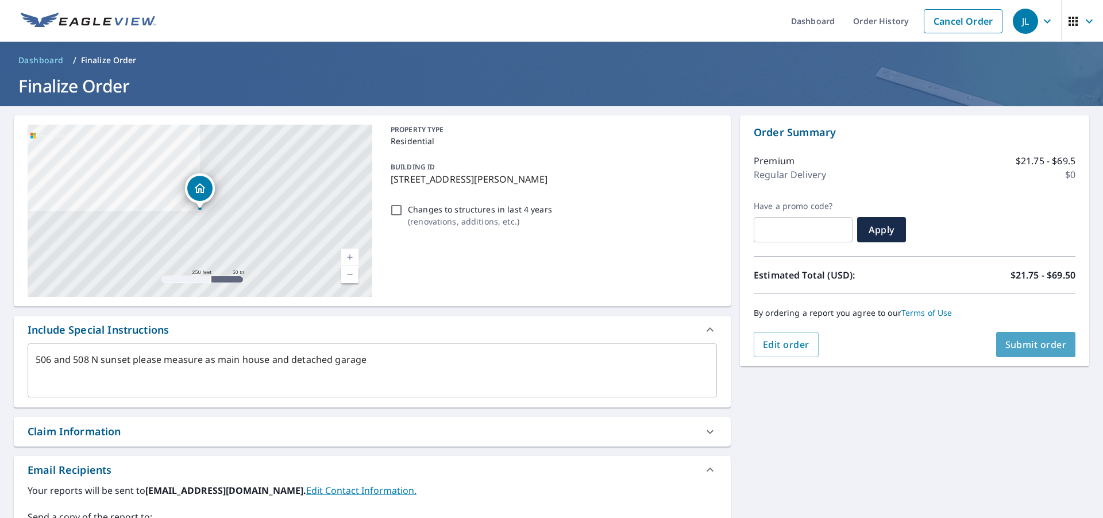
click at [1026, 345] on span "Submit order" at bounding box center [1035, 344] width 61 height 13
